Goal: Task Accomplishment & Management: Use online tool/utility

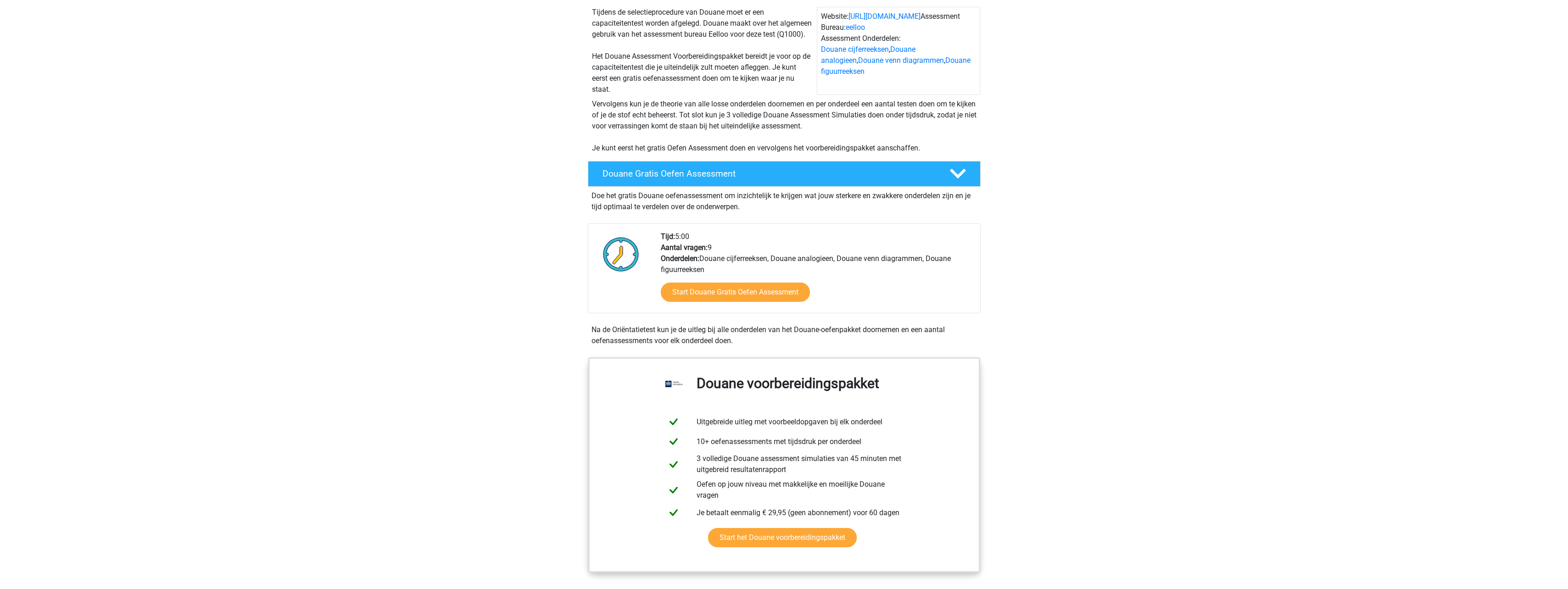
scroll to position [92, 0]
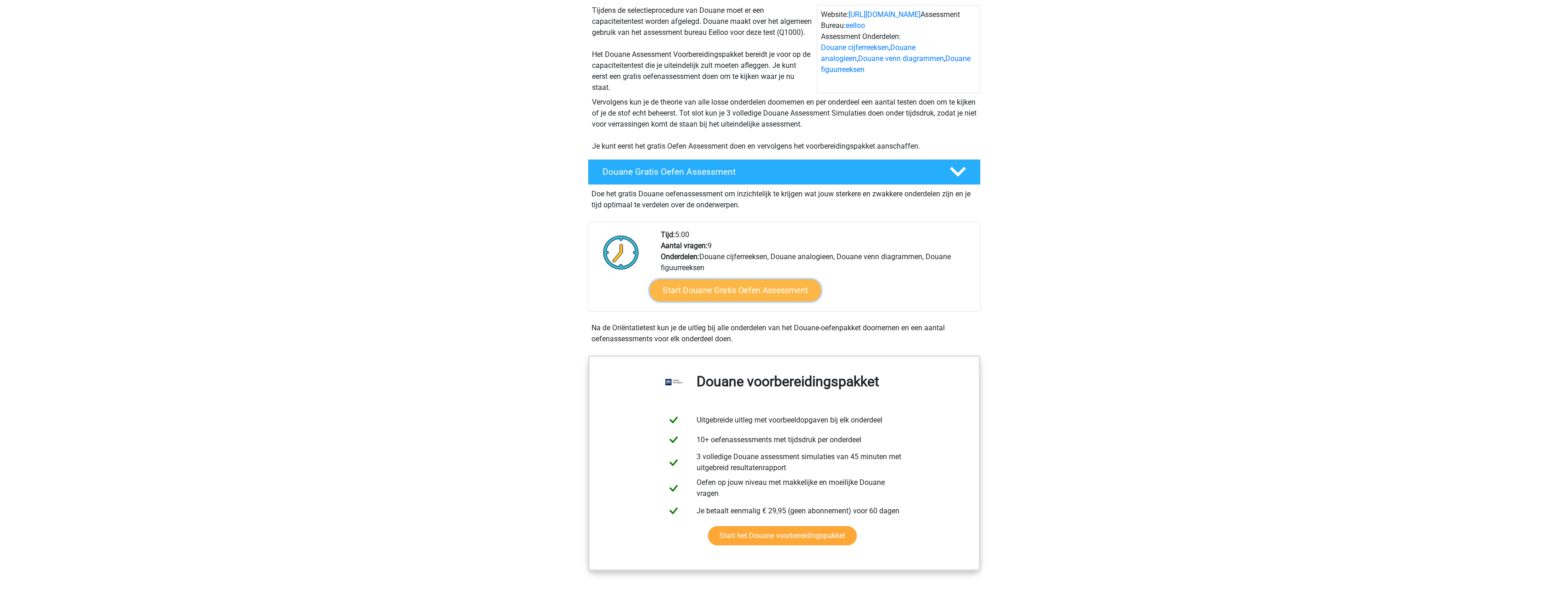
click at [744, 295] on link "Start Douane Gratis Oefen Assessment" at bounding box center [735, 290] width 172 height 22
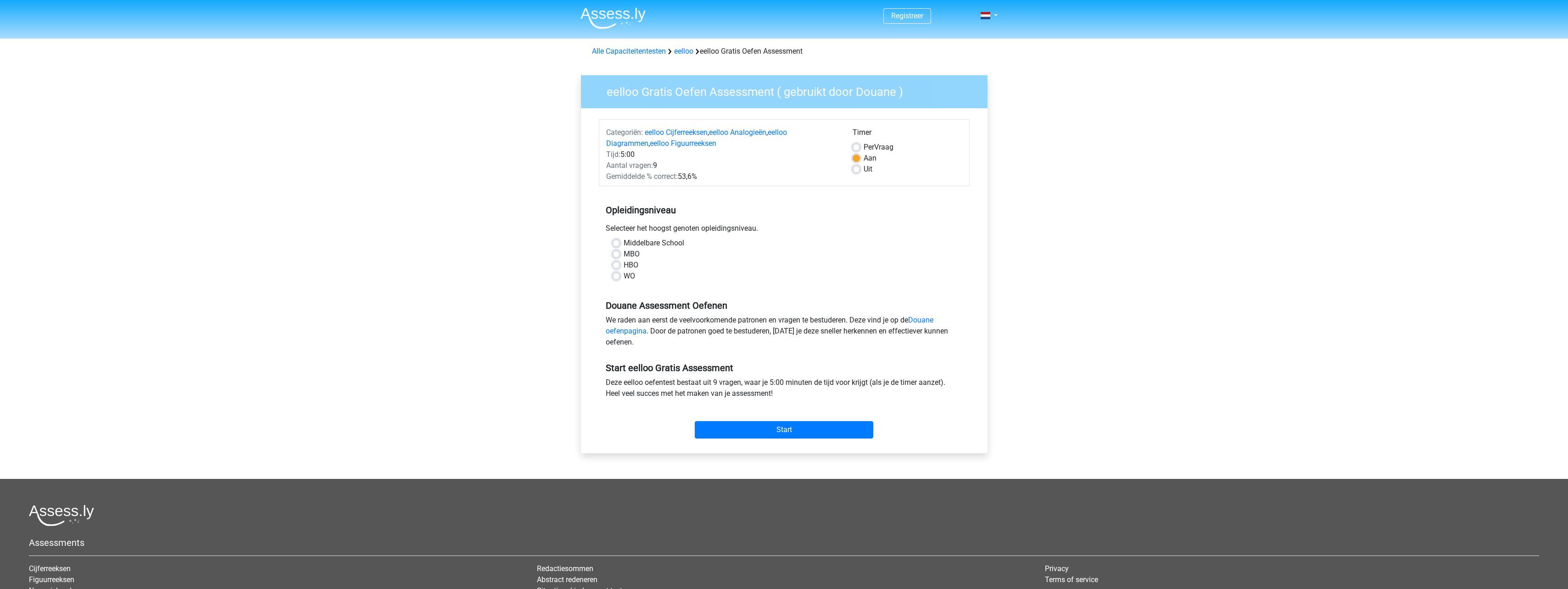
click at [621, 252] on div "MBO" at bounding box center [785, 254] width 343 height 11
click at [624, 254] on label "MBO" at bounding box center [632, 254] width 16 height 11
click at [614, 254] on input "MBO" at bounding box center [616, 254] width 7 height 9
radio input "true"
click at [843, 441] on div "Start" at bounding box center [784, 422] width 371 height 39
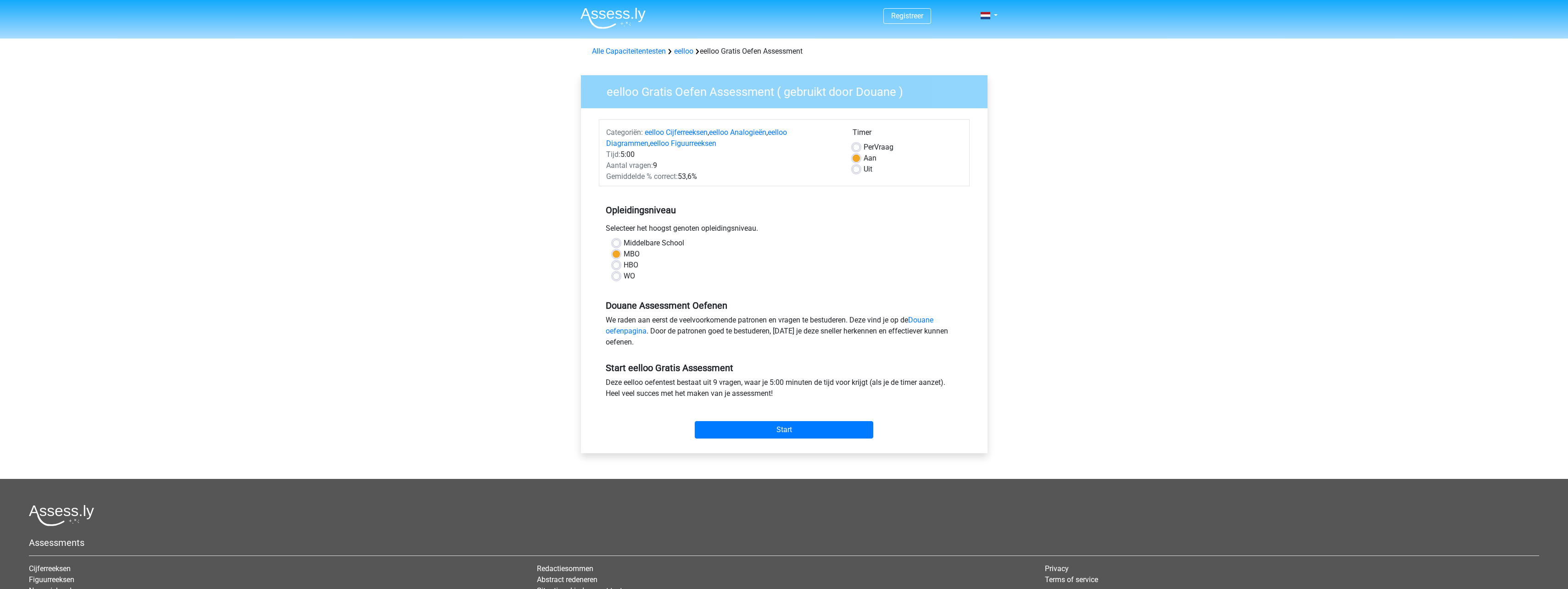
click at [861, 169] on div "Uit" at bounding box center [907, 169] width 110 height 11
click at [864, 171] on label "Uit" at bounding box center [868, 169] width 9 height 11
click at [859, 171] on input "Uit" at bounding box center [856, 168] width 7 height 9
radio input "true"
click at [864, 171] on label "Uit" at bounding box center [868, 169] width 9 height 11
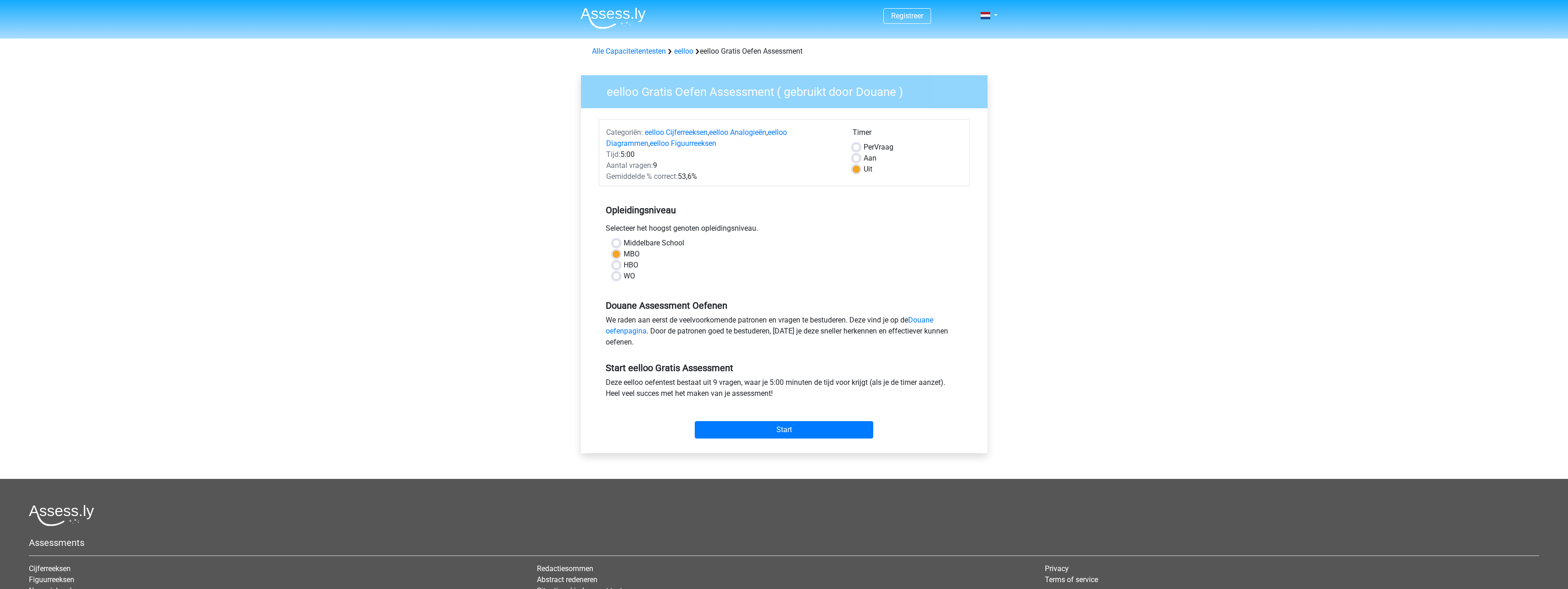
click at [859, 171] on input "Uit" at bounding box center [856, 168] width 7 height 9
click at [839, 431] on input "Start" at bounding box center [784, 430] width 178 height 17
click at [624, 262] on label "HBO" at bounding box center [631, 265] width 15 height 11
click at [620, 262] on input "HBO" at bounding box center [616, 264] width 7 height 9
radio input "true"
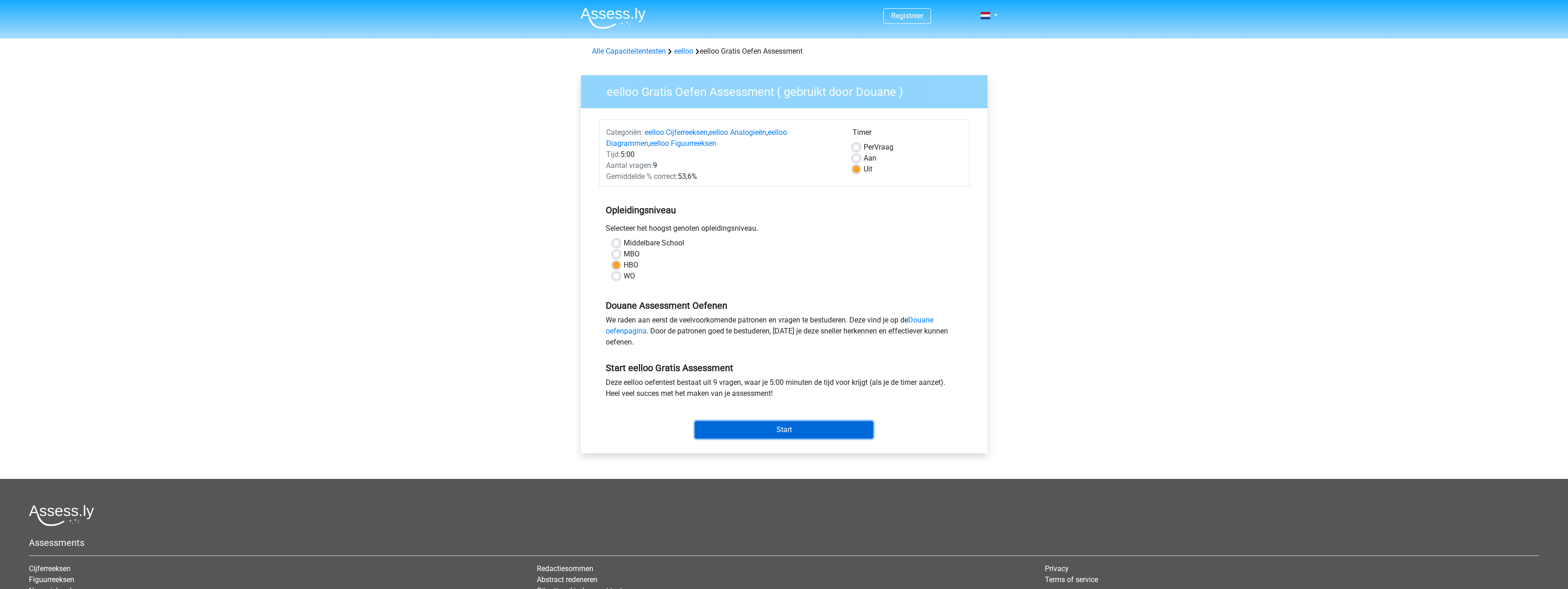
click at [795, 429] on input "Start" at bounding box center [784, 430] width 178 height 17
